Goal: Find specific page/section: Find specific page/section

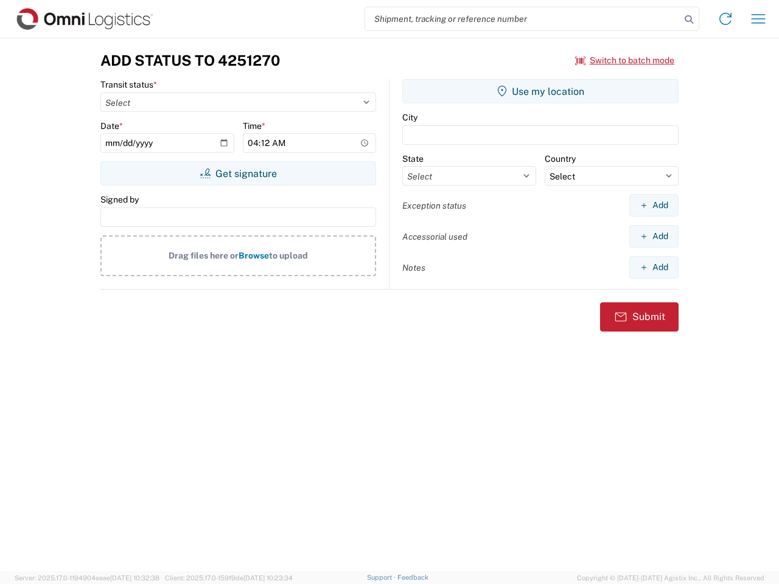
click at [523, 19] on input "search" at bounding box center [522, 18] width 315 height 23
click at [689, 19] on icon at bounding box center [688, 19] width 17 height 17
click at [725, 19] on icon at bounding box center [725, 18] width 19 height 19
click at [758, 19] on icon "button" at bounding box center [759, 18] width 14 height 9
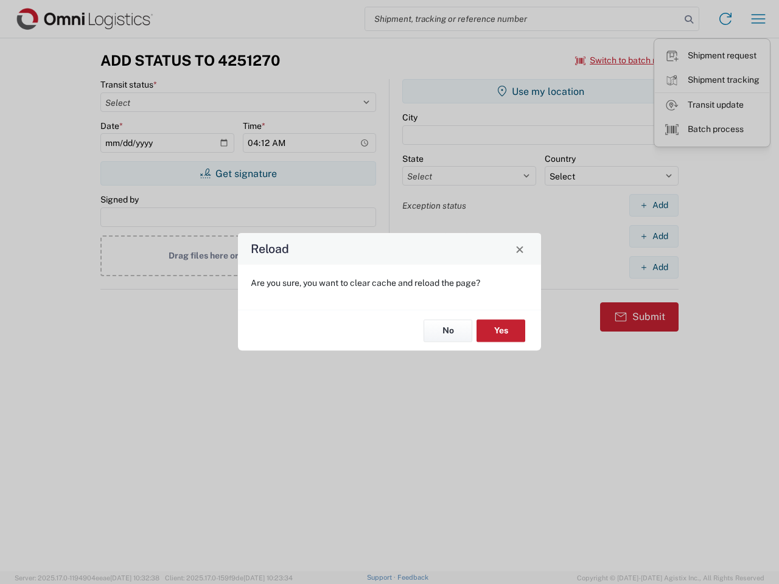
click at [625, 60] on div "Reload Are you sure, you want to clear cache and reload the page? No Yes" at bounding box center [389, 292] width 779 height 584
click at [238, 173] on div "Reload Are you sure, you want to clear cache and reload the page? No Yes" at bounding box center [389, 292] width 779 height 584
click at [540, 91] on div "Reload Are you sure, you want to clear cache and reload the page? No Yes" at bounding box center [389, 292] width 779 height 584
click at [654, 205] on div "Reload Are you sure, you want to clear cache and reload the page? No Yes" at bounding box center [389, 292] width 779 height 584
click at [654, 236] on div "Reload Are you sure, you want to clear cache and reload the page? No Yes" at bounding box center [389, 292] width 779 height 584
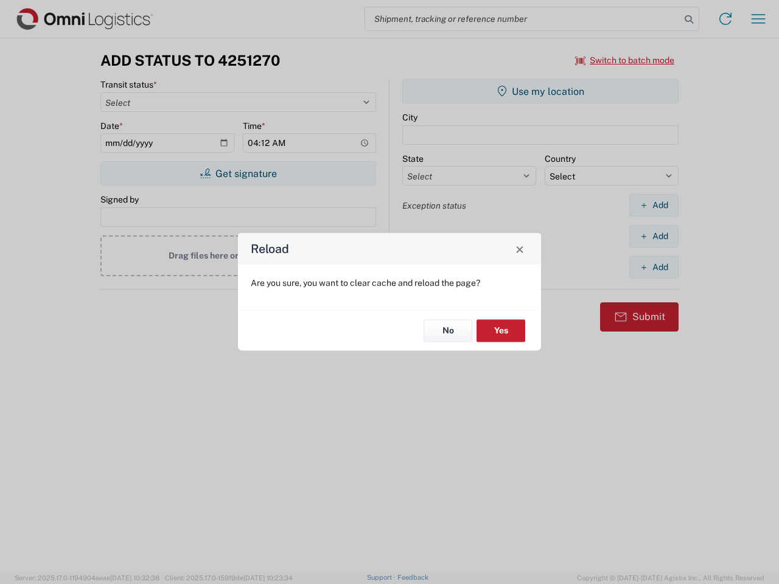
click at [654, 267] on div "Reload Are you sure, you want to clear cache and reload the page? No Yes" at bounding box center [389, 292] width 779 height 584
